Goal: Navigation & Orientation: Find specific page/section

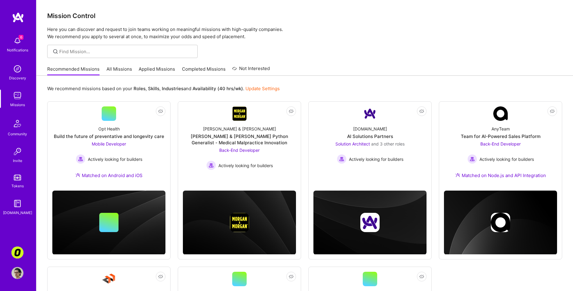
click at [119, 69] on link "All Missions" at bounding box center [119, 71] width 26 height 10
